Goal: Use online tool/utility: Utilize a website feature to perform a specific function

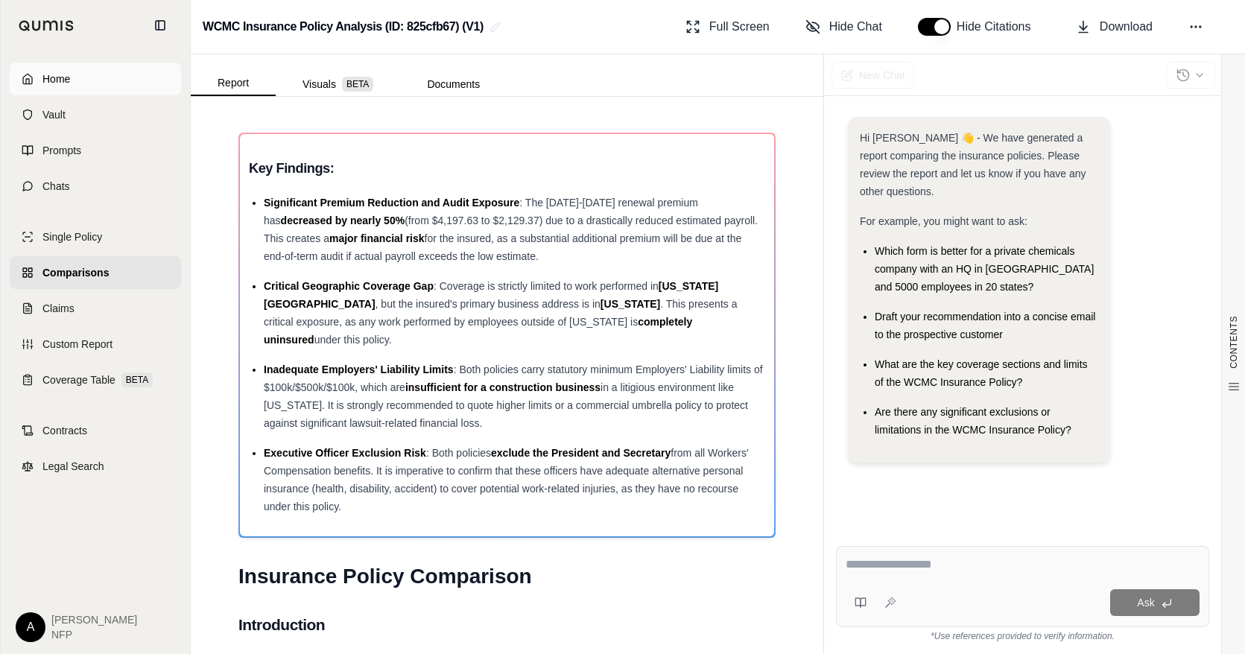
click at [68, 79] on span "Home" at bounding box center [56, 79] width 28 height 15
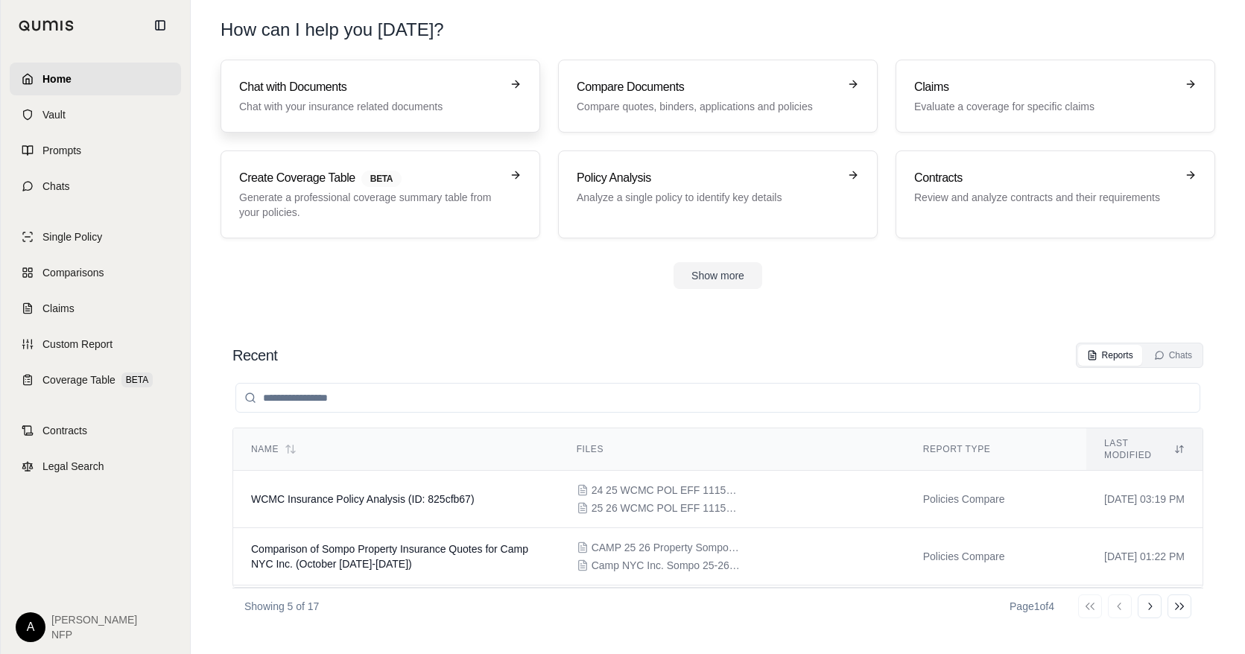
click at [372, 92] on h3 "Chat with Documents" at bounding box center [370, 87] width 262 height 18
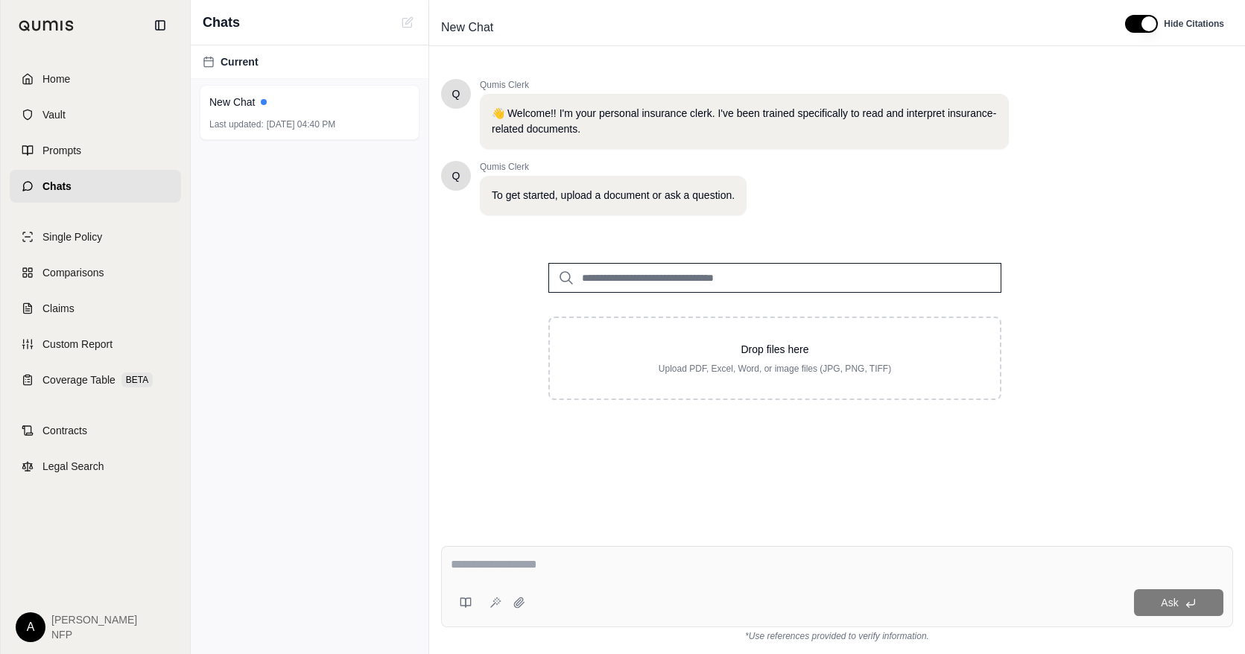
click at [785, 291] on input "search" at bounding box center [774, 278] width 453 height 30
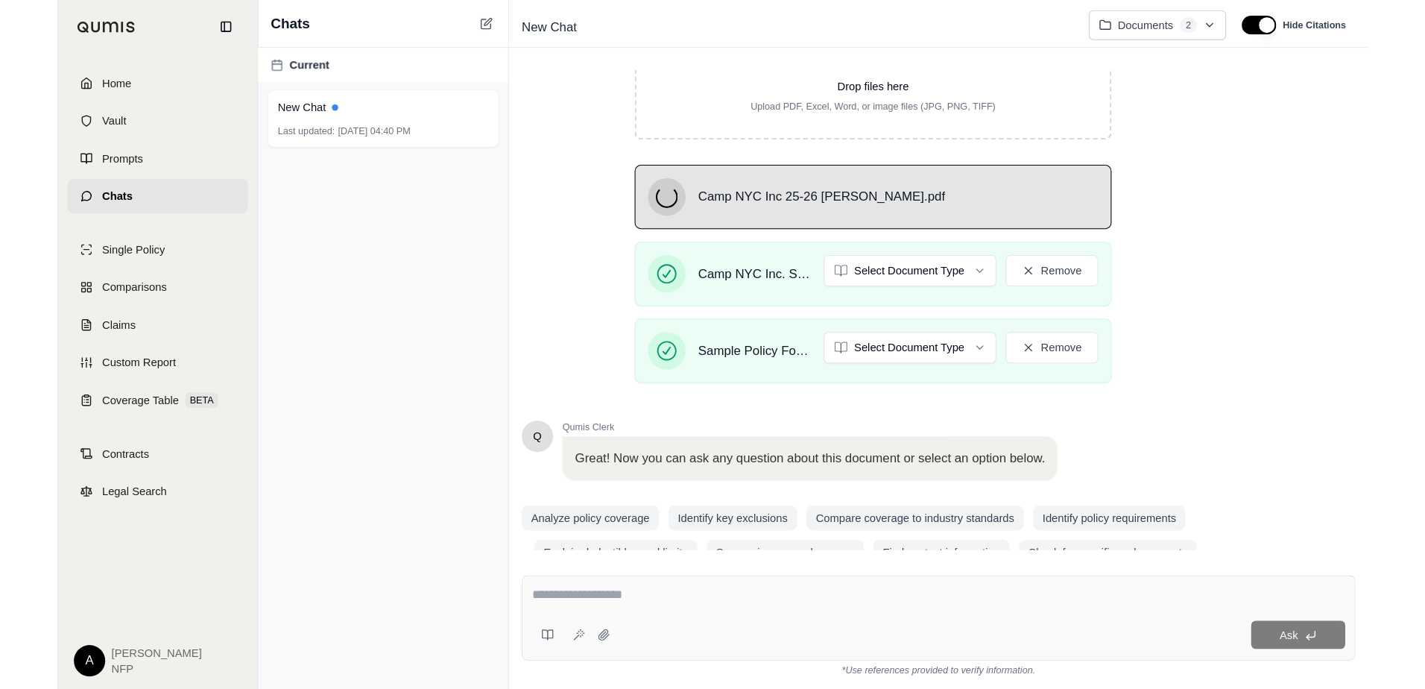
scroll to position [265, 0]
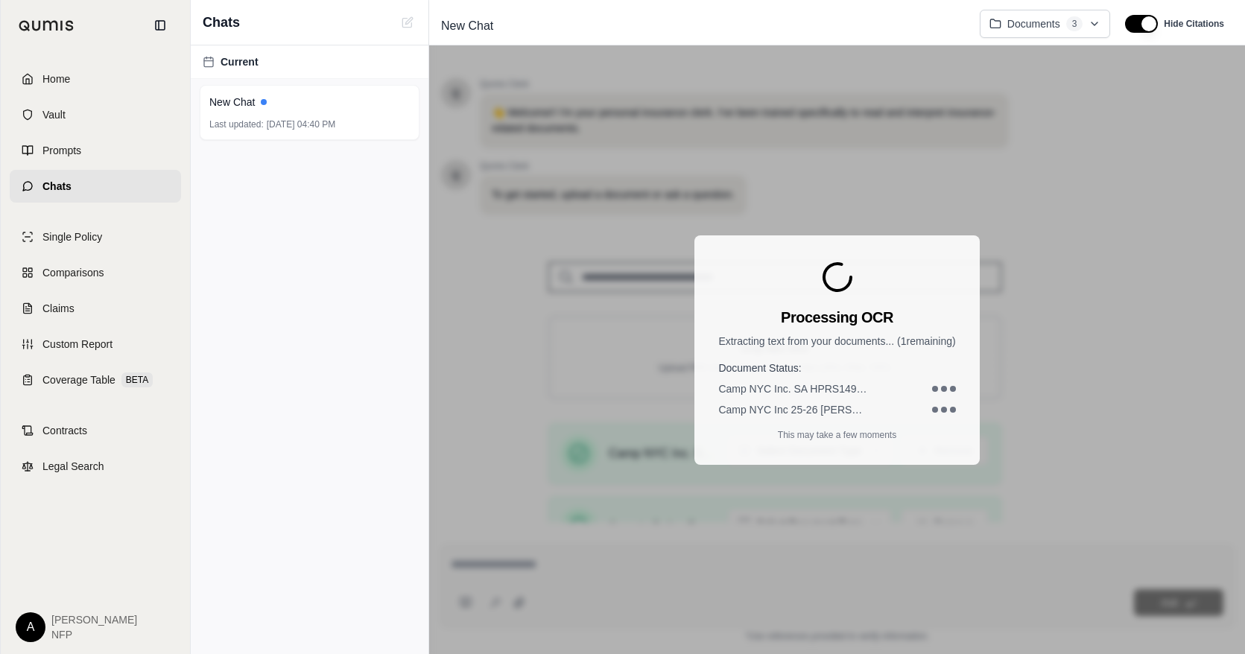
drag, startPoint x: 1230, startPoint y: 186, endPoint x: 1223, endPoint y: 315, distance: 129.1
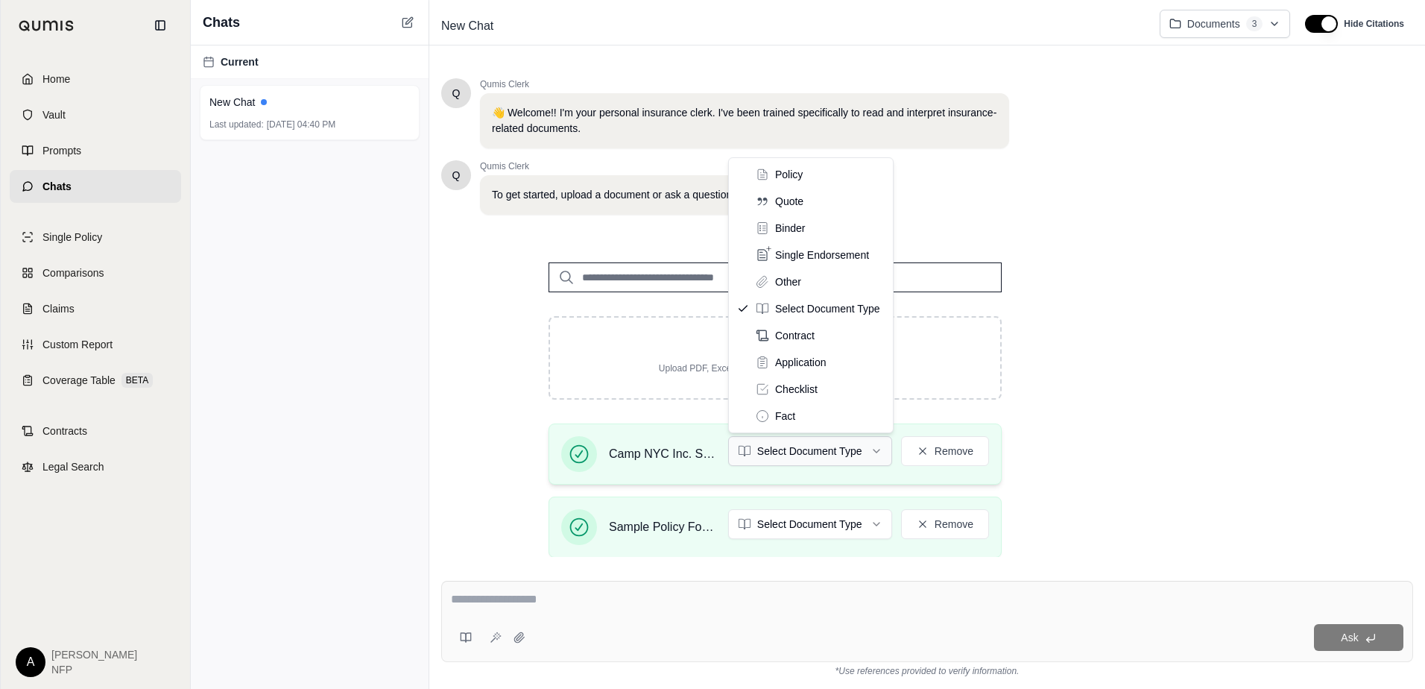
click at [788, 449] on html "Home Vault Prompts Chats Single Policy Comparisons Claims Custom Report Coverag…" at bounding box center [712, 344] width 1425 height 689
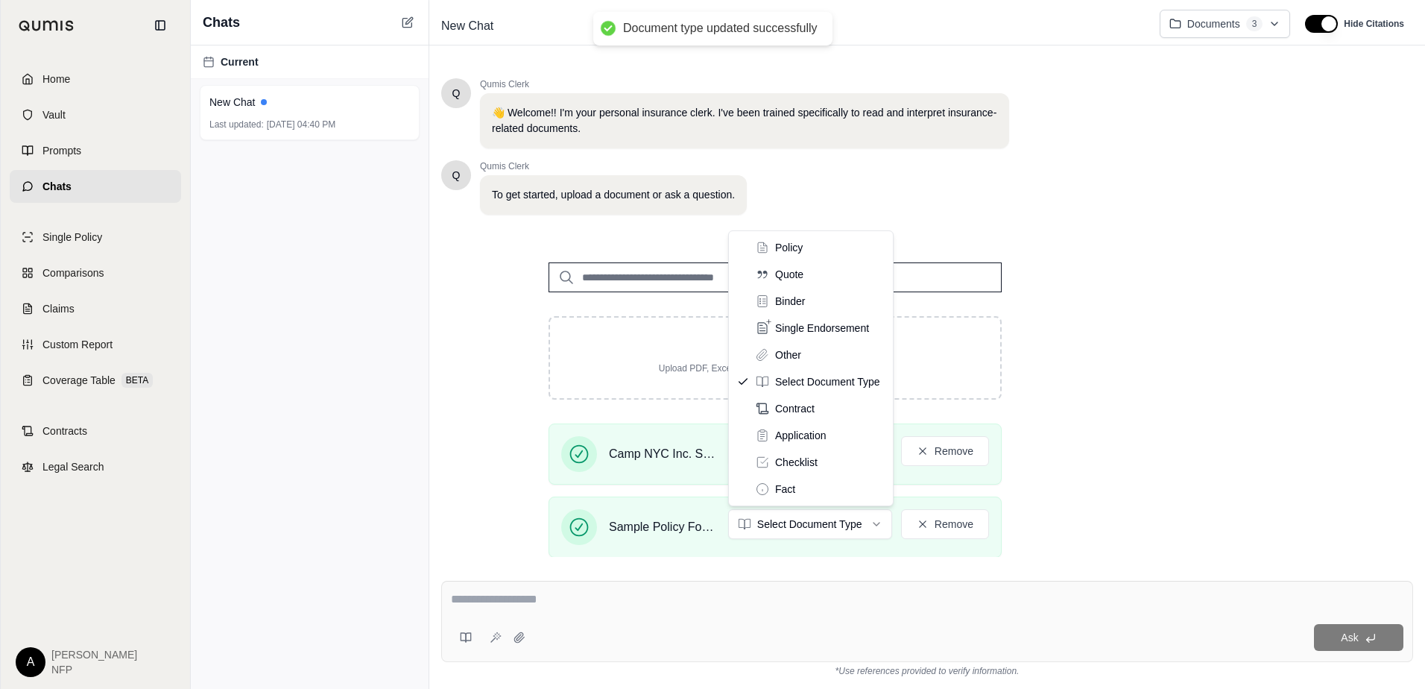
click at [823, 522] on html "Document type updated successfully Home Vault Prompts Chats Single Policy Compa…" at bounding box center [712, 344] width 1425 height 689
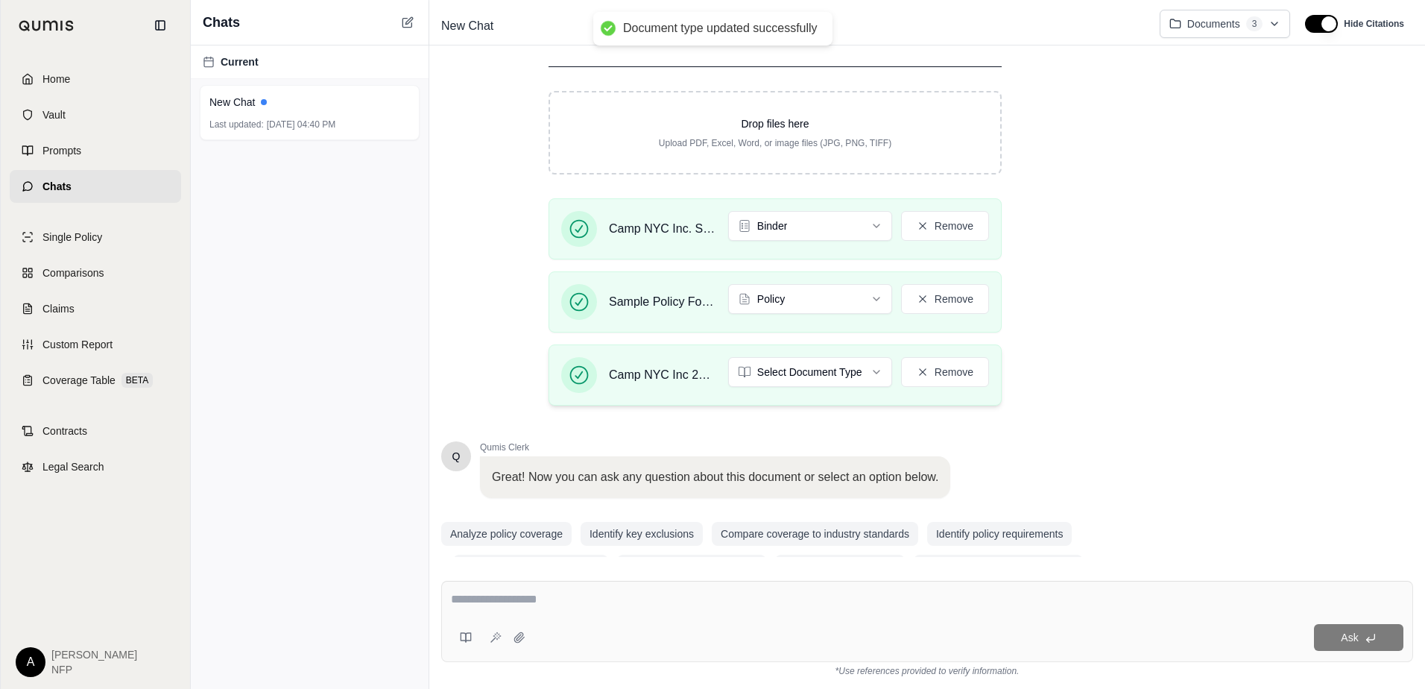
scroll to position [252, 0]
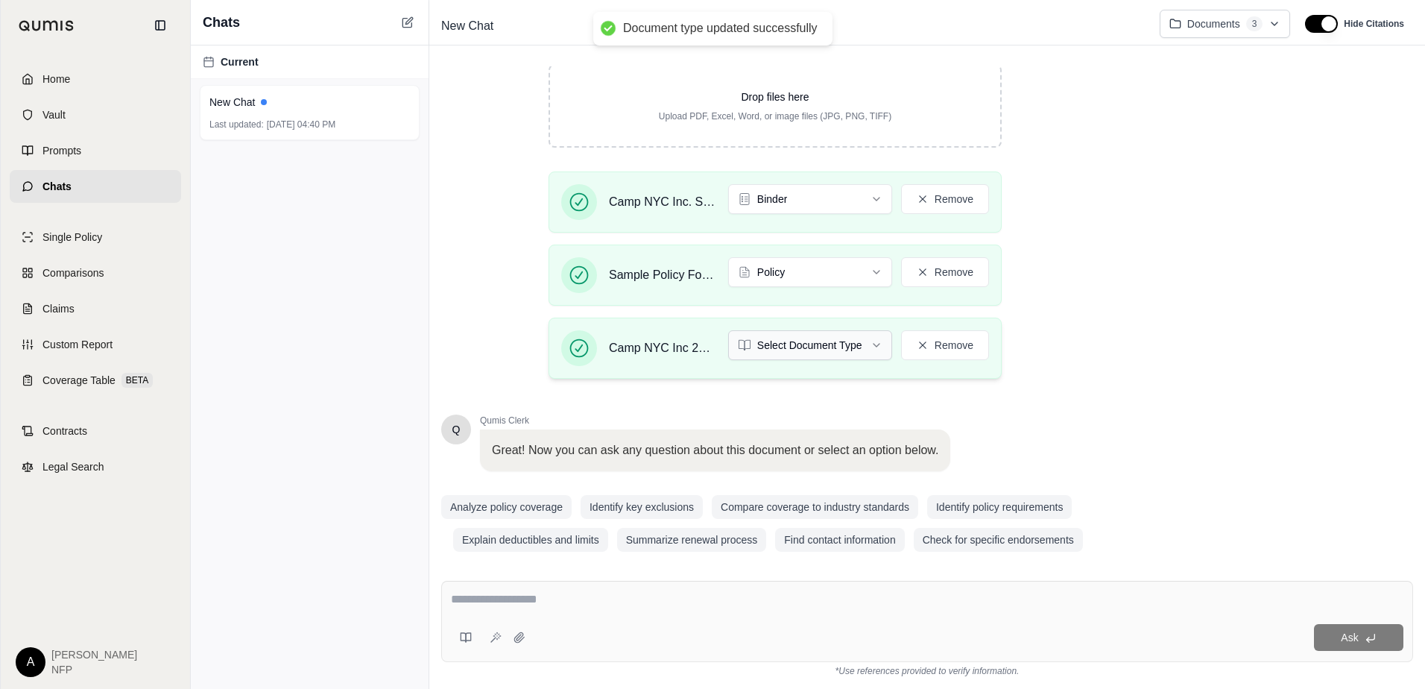
click at [838, 343] on html "Document type updated successfully Home Vault Prompts Chats Single Policy Compa…" at bounding box center [712, 344] width 1425 height 689
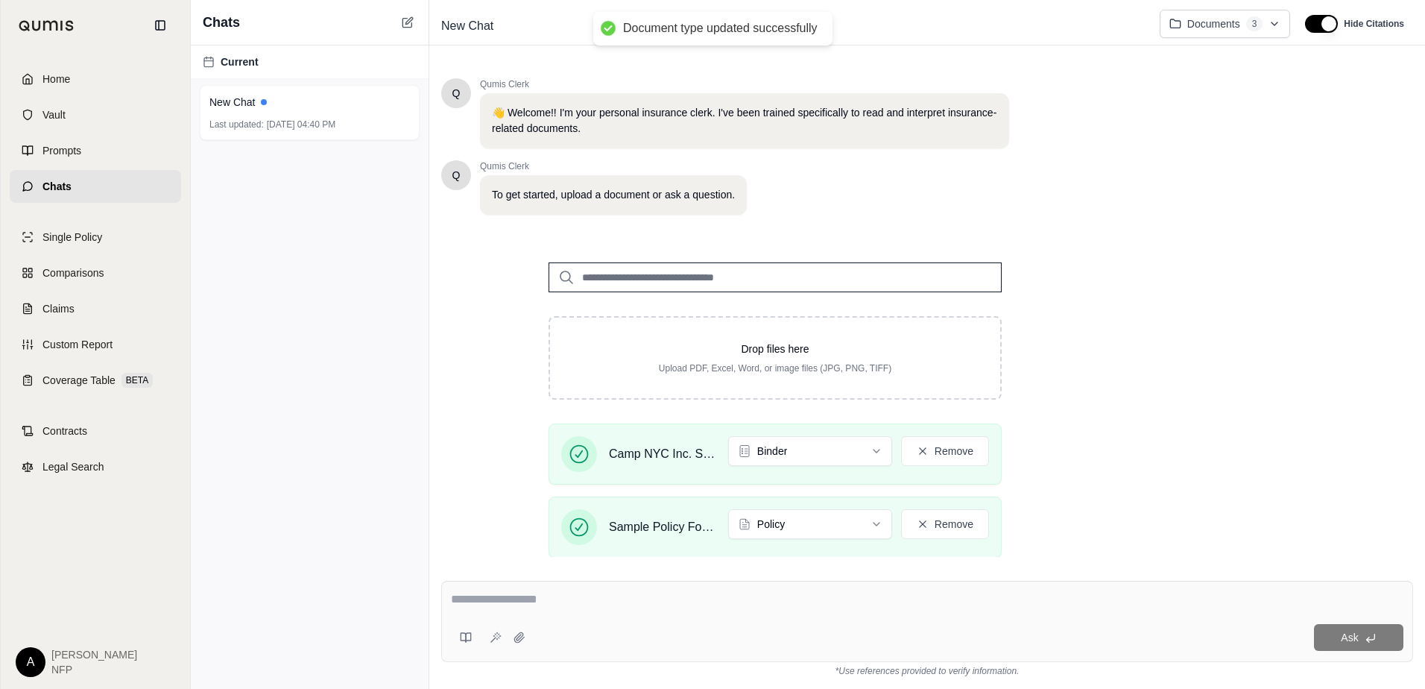
drag, startPoint x: 1401, startPoint y: 239, endPoint x: 1389, endPoint y: 353, distance: 114.6
click at [1244, 353] on div "Q Qumis Clerk 👋 Welcome!! I'm your personal insurance clerk. I've been trained …" at bounding box center [927, 311] width 972 height 490
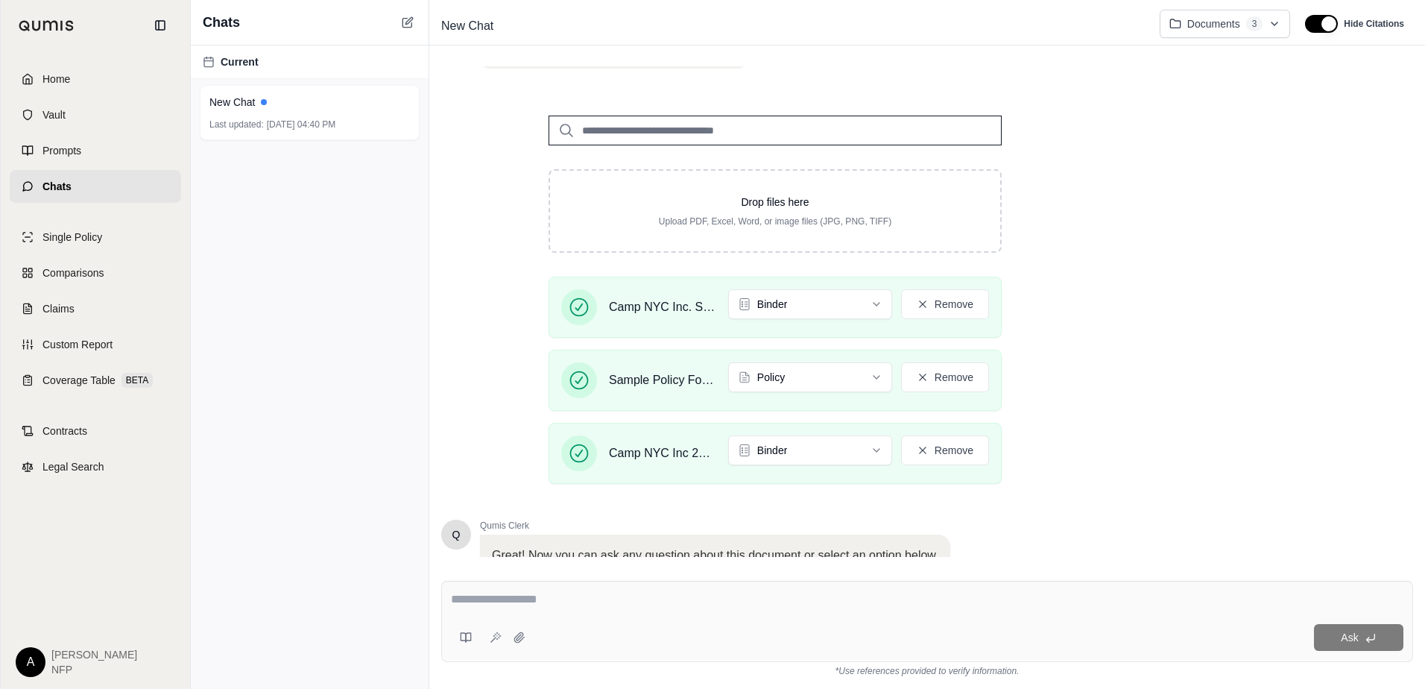
scroll to position [265, 0]
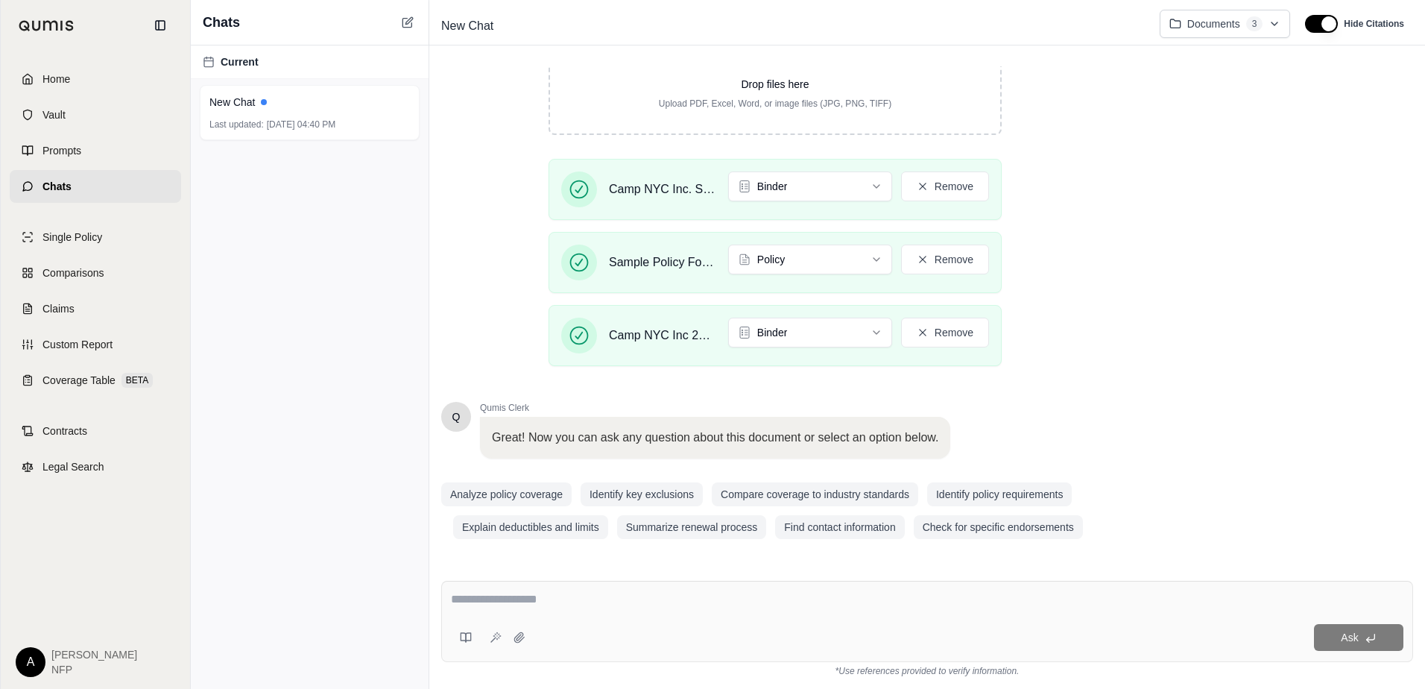
click at [630, 601] on textarea at bounding box center [927, 599] width 952 height 18
paste textarea "**********"
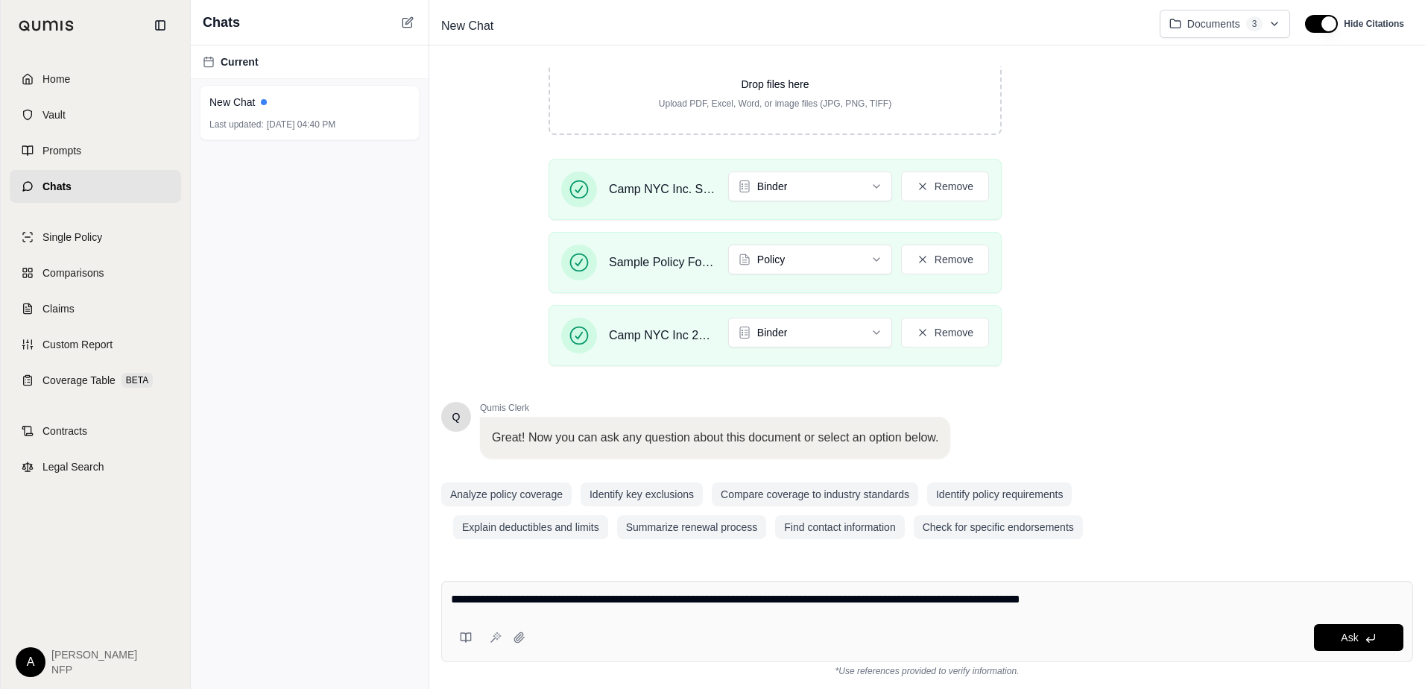
click at [495, 598] on textarea "**********" at bounding box center [927, 599] width 952 height 18
click at [558, 598] on textarea "**********" at bounding box center [927, 599] width 952 height 18
click at [747, 595] on textarea "**********" at bounding box center [927, 599] width 952 height 18
click at [715, 599] on textarea "**********" at bounding box center [927, 599] width 952 height 18
type textarea "**********"
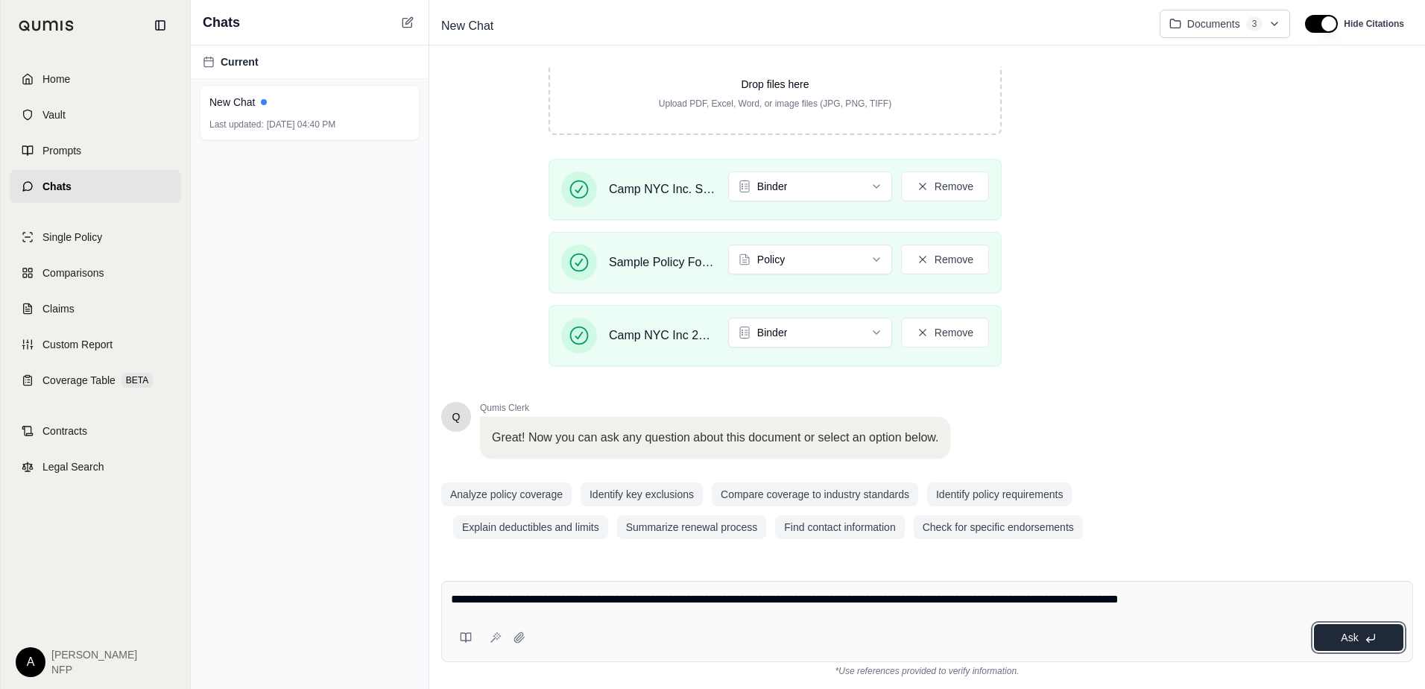
click at [1244, 636] on icon at bounding box center [1370, 638] width 12 height 12
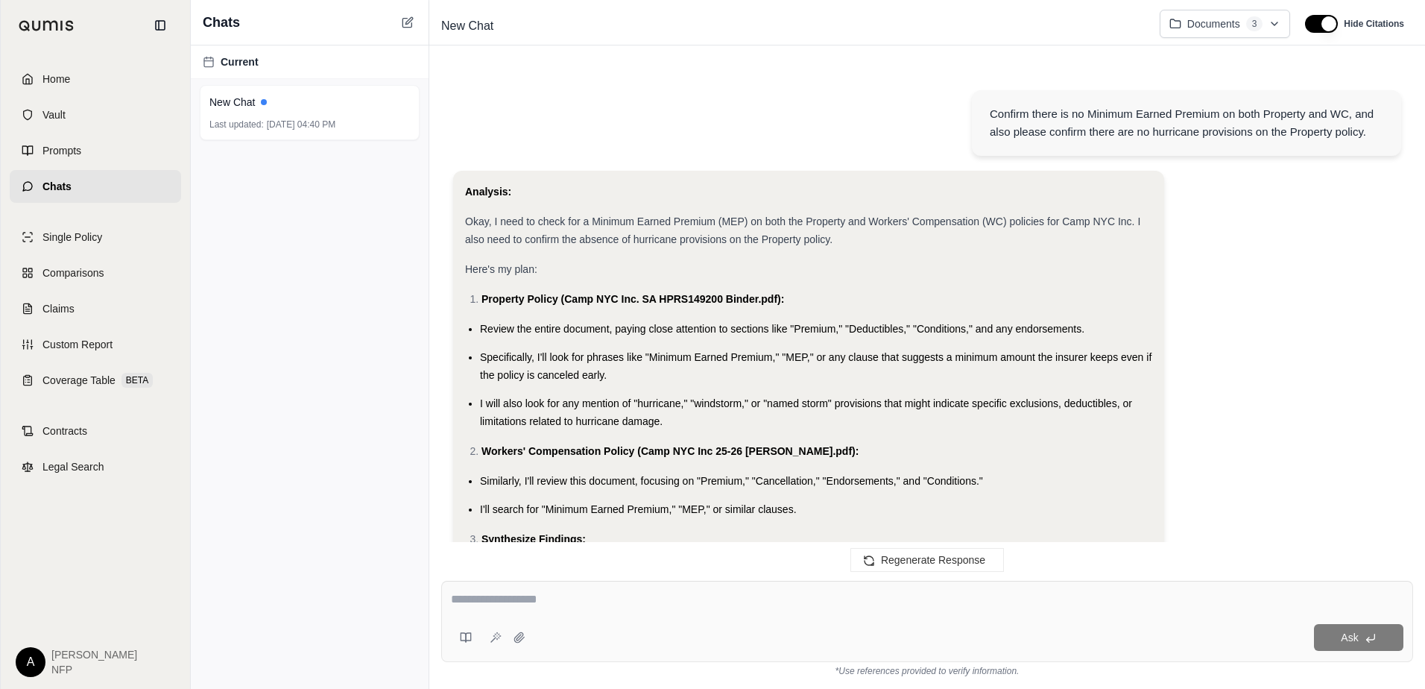
scroll to position [784, 0]
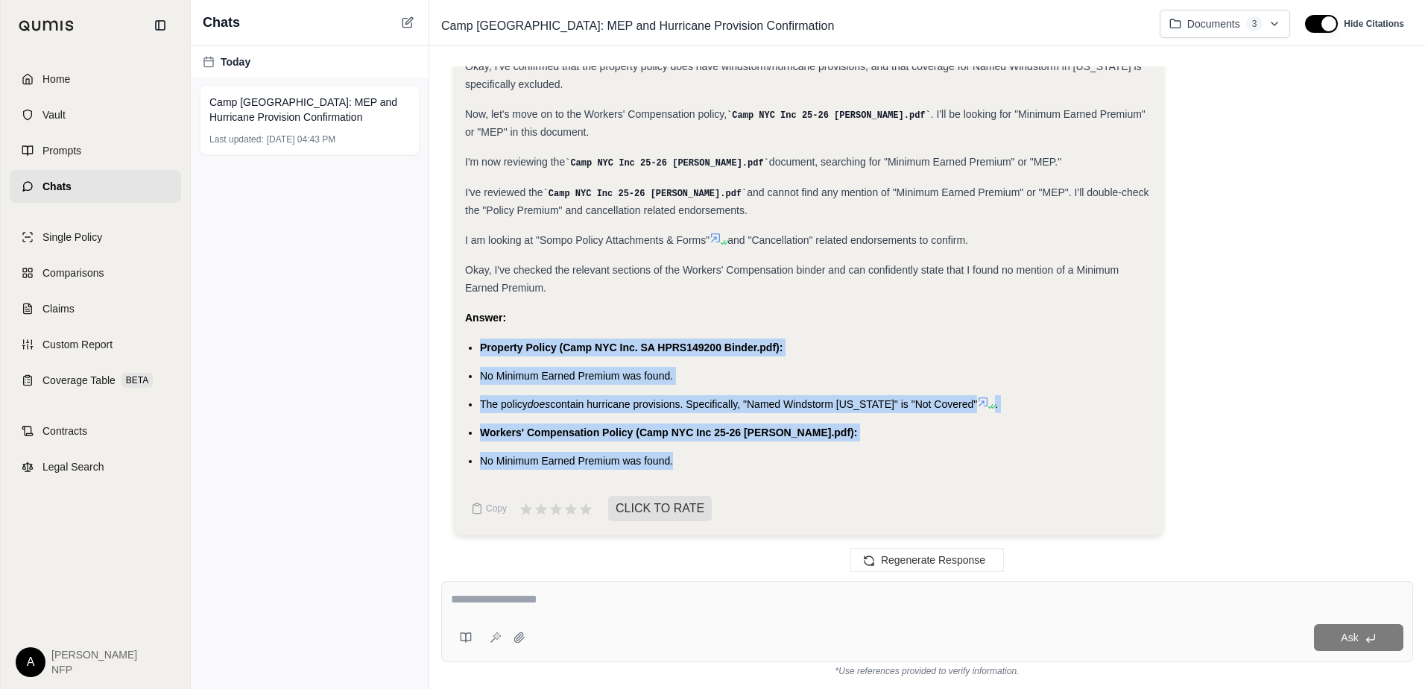
drag, startPoint x: 480, startPoint y: 341, endPoint x: 678, endPoint y: 460, distance: 231.3
click at [678, 460] on ul "Property Policy (Camp NYC Inc. SA HPRS149200 Binder.pdf): No Minimum Earned Pre…" at bounding box center [808, 403] width 687 height 131
copy ul "Property Policy (Camp NYC Inc. SA HPRS149200 Binder.pdf): No Minimum Earned Pre…"
click at [1116, 427] on li "Workers' Compensation Policy (Camp NYC Inc 25-26 [PERSON_NAME].pdf):" at bounding box center [816, 432] width 672 height 18
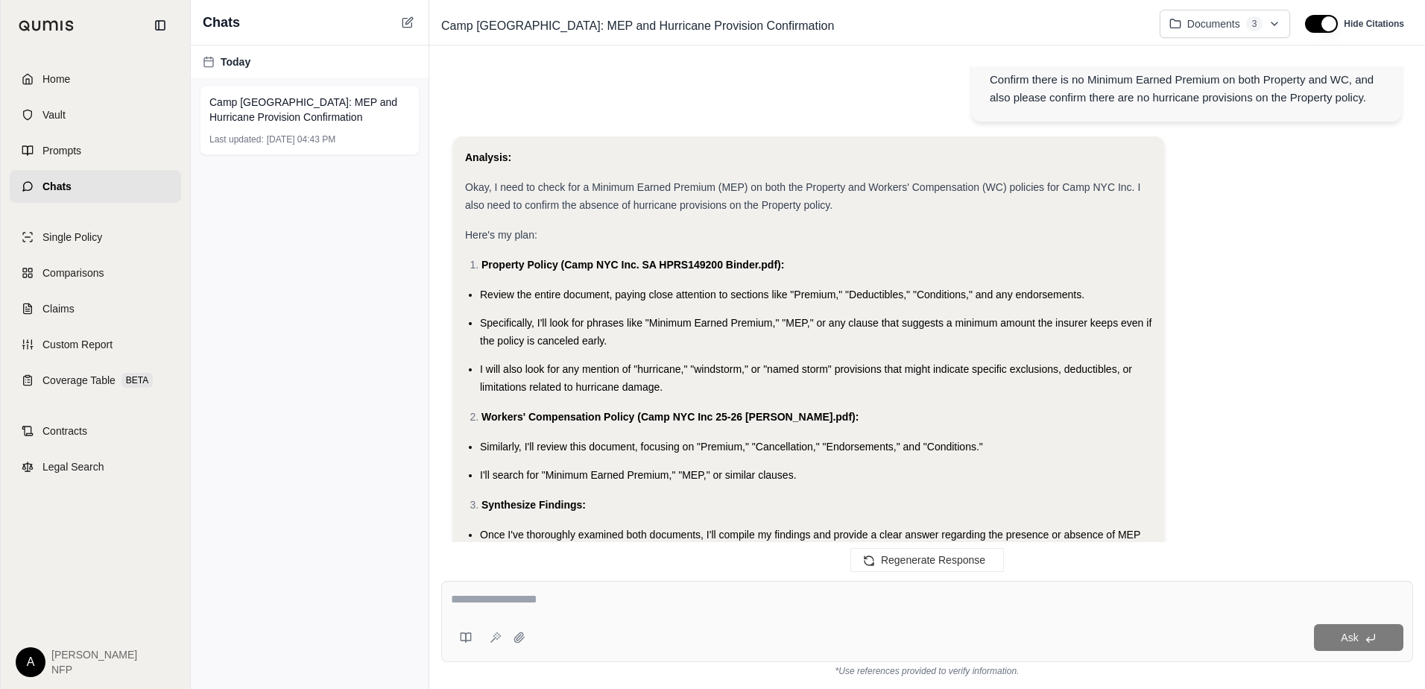
scroll to position [0, 0]
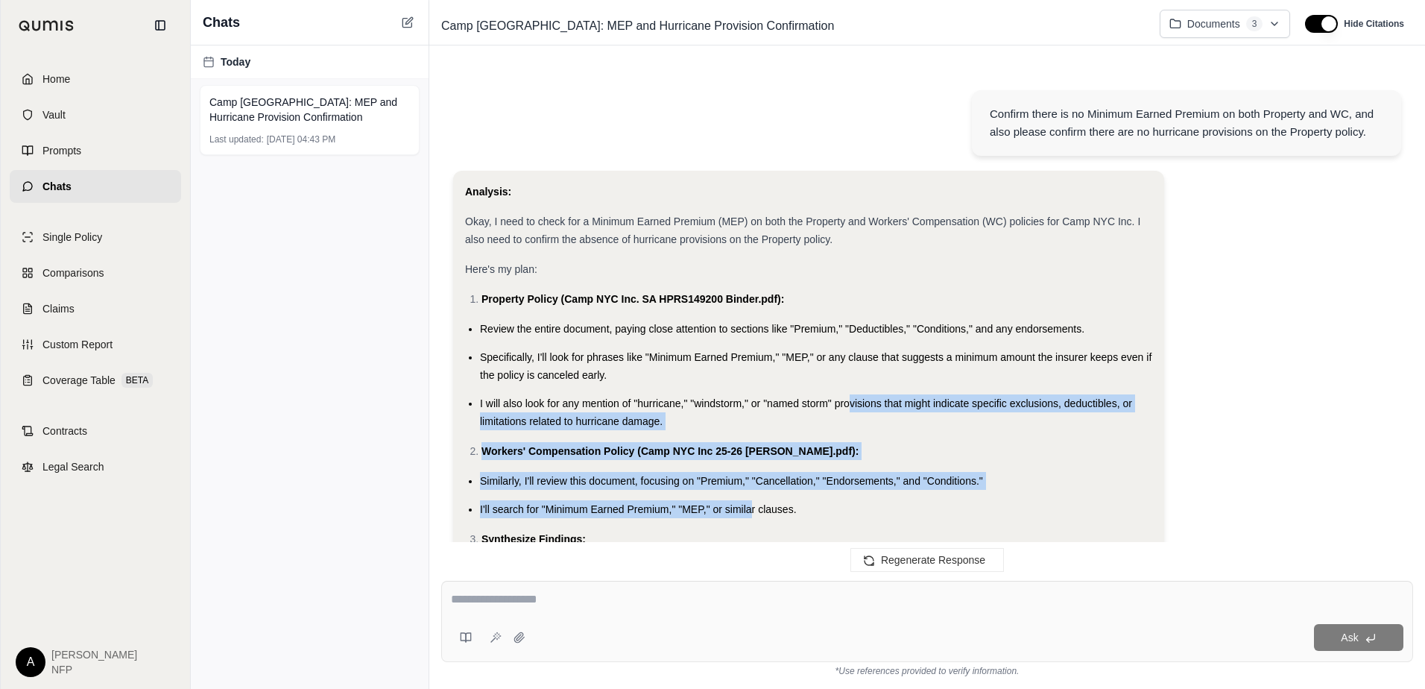
drag, startPoint x: 847, startPoint y: 390, endPoint x: 750, endPoint y: 491, distance: 139.7
drag, startPoint x: 750, startPoint y: 491, endPoint x: 1018, endPoint y: 484, distance: 267.6
click at [1018, 484] on li "Similarly, I'll review this document, focusing on "Premium," "Cancellation," "E…" at bounding box center [816, 481] width 672 height 18
drag, startPoint x: 1230, startPoint y: 375, endPoint x: 1241, endPoint y: 499, distance: 125.0
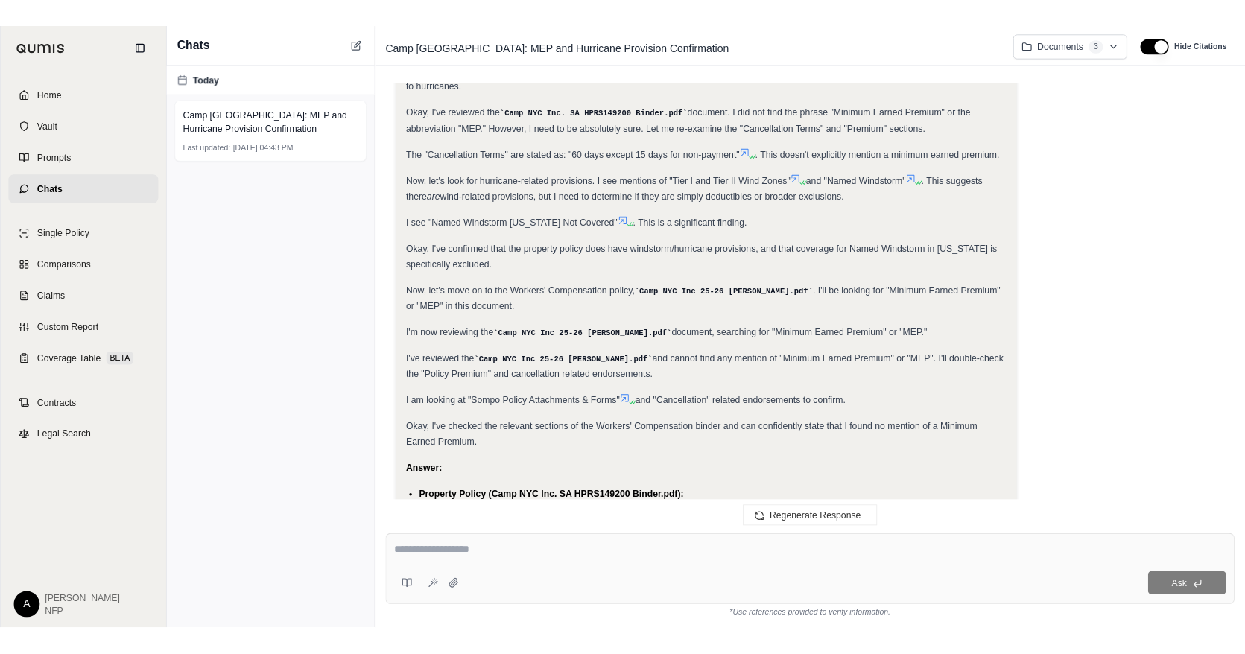
scroll to position [626, 0]
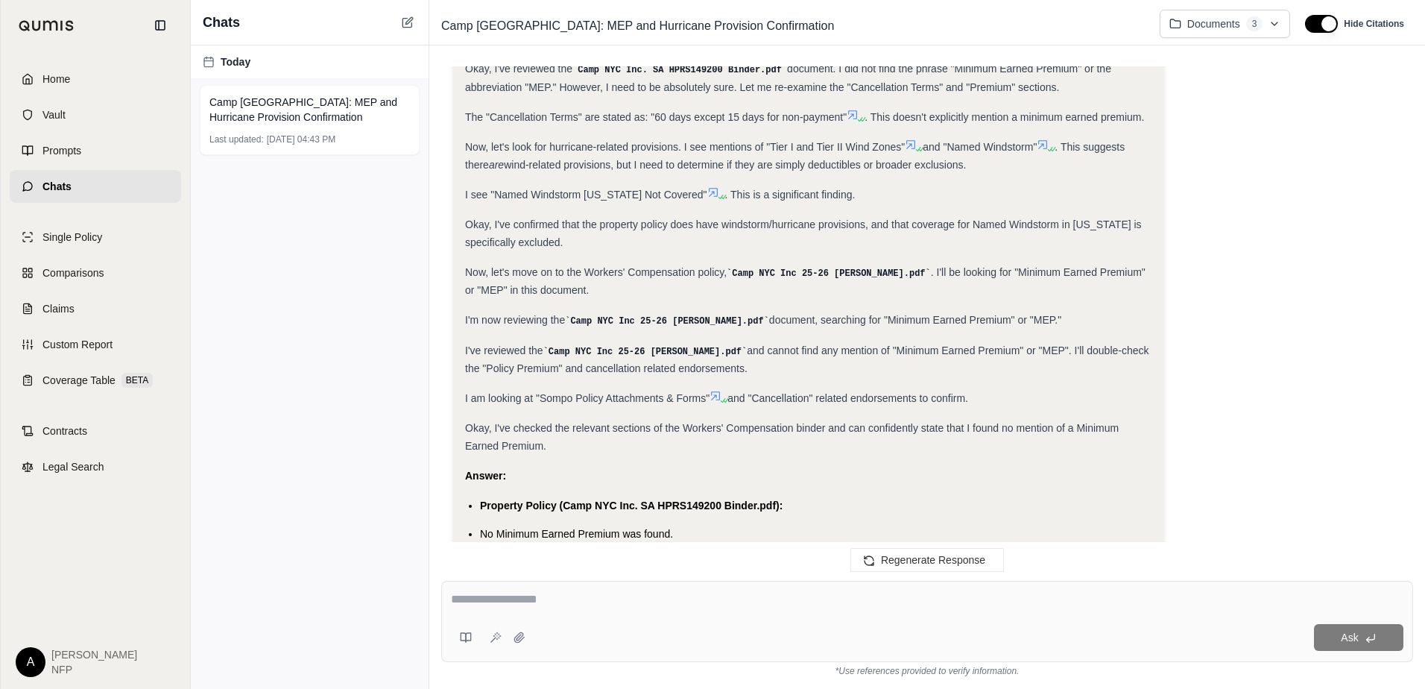
drag, startPoint x: 1289, startPoint y: 128, endPoint x: 1289, endPoint y: 119, distance: 8.9
click at [1244, 125] on div "Analysis: Okay, I need to check for a Minimum Earned Premium (MEP) on both the …" at bounding box center [927, 125] width 948 height 1160
click at [1244, 119] on div "Analysis: Okay, I need to check for a Minimum Earned Premium (MEP) on both the …" at bounding box center [927, 125] width 948 height 1160
